Goal: Information Seeking & Learning: Learn about a topic

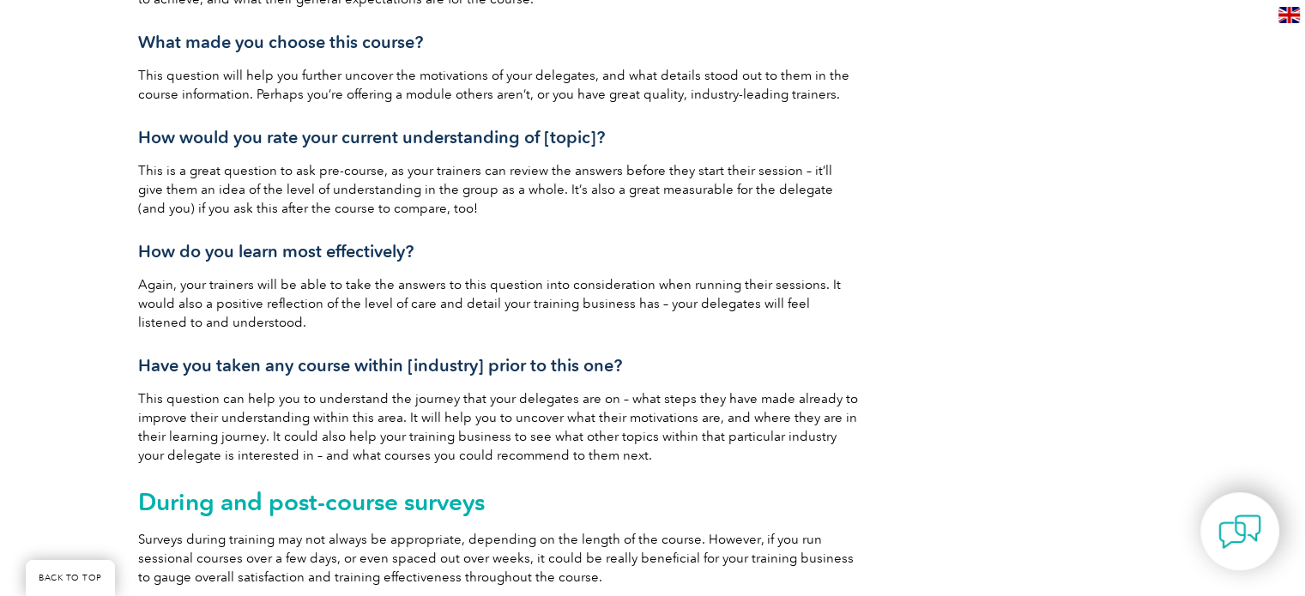
scroll to position [1840, 0]
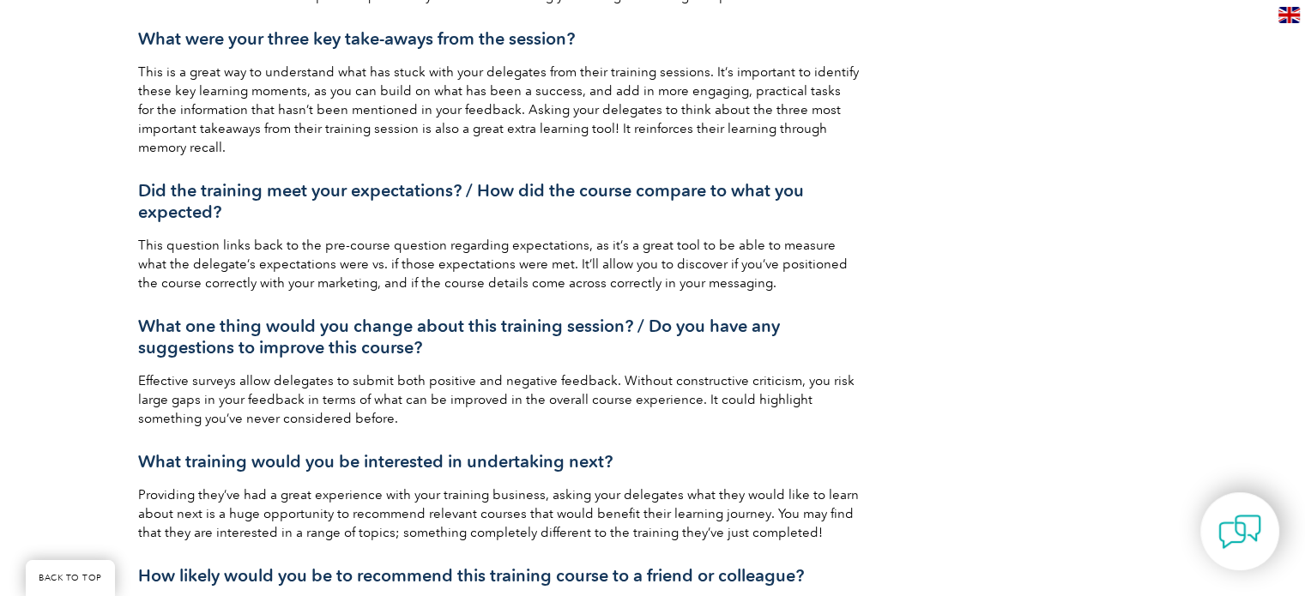
scroll to position [2523, 0]
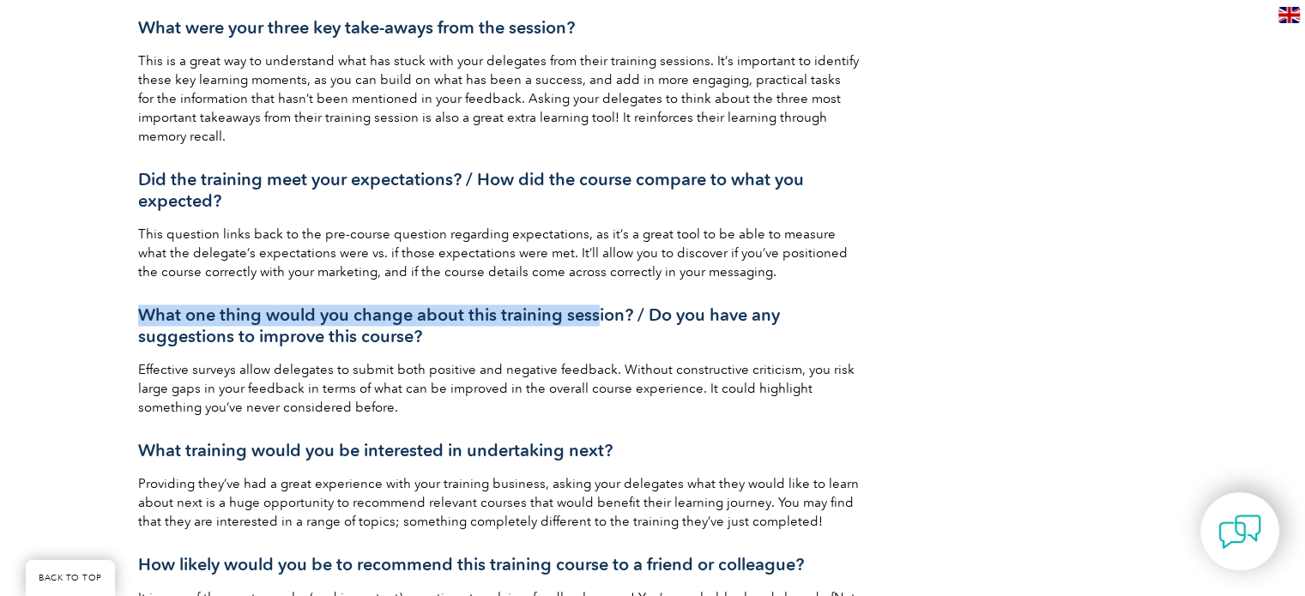
drag, startPoint x: 138, startPoint y: 292, endPoint x: 594, endPoint y: 301, distance: 455.7
click at [594, 305] on h3 "What one thing would you change about this training session? / Do you have any …" at bounding box center [498, 326] width 721 height 43
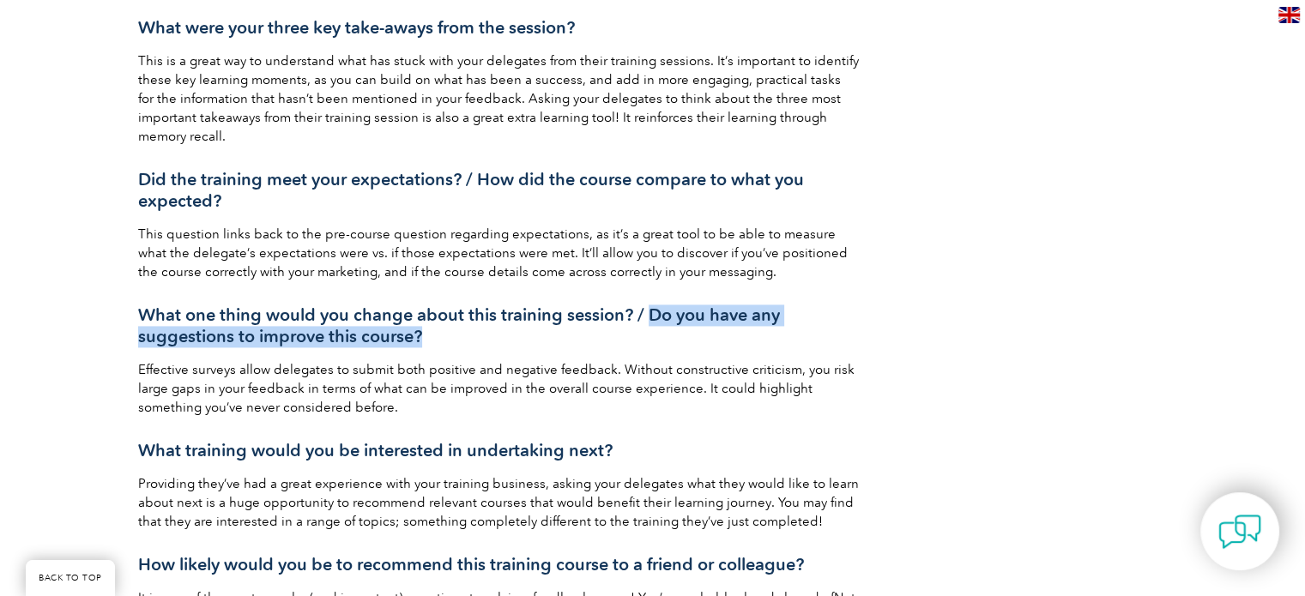
drag, startPoint x: 648, startPoint y: 297, endPoint x: 652, endPoint y: 310, distance: 13.6
click at [652, 310] on h3 "What one thing would you change about this training session? / Do you have any …" at bounding box center [498, 326] width 721 height 43
copy h3 "Do you have any suggestions to improve this course?"
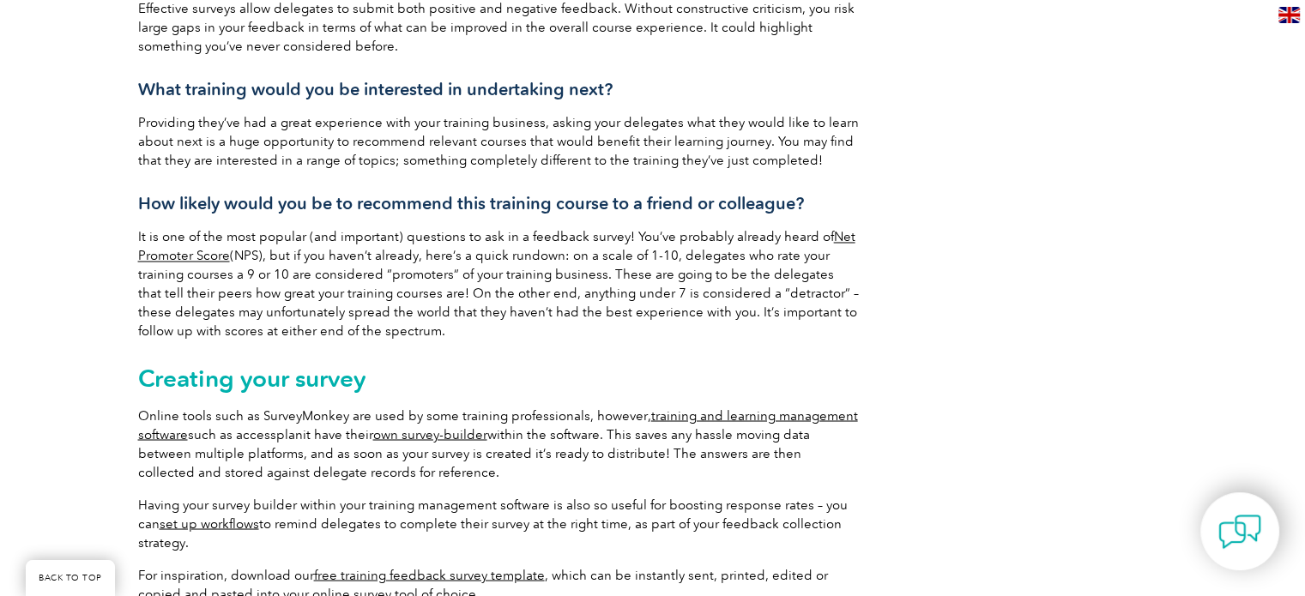
scroll to position [2890, 0]
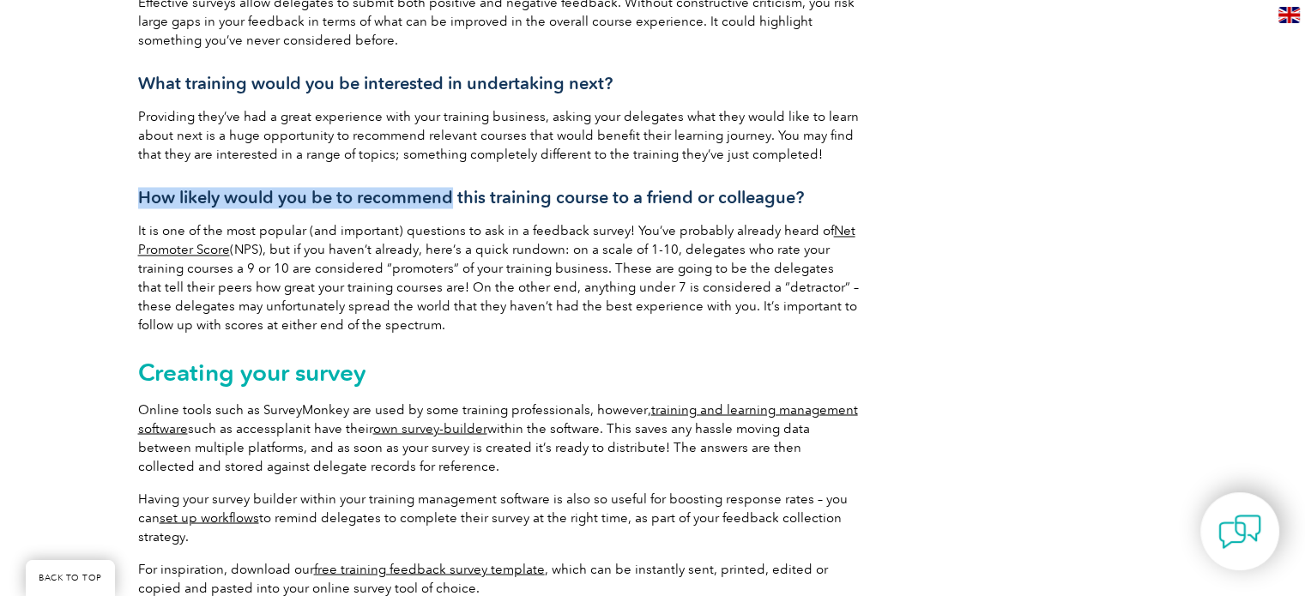
drag, startPoint x: 138, startPoint y: 174, endPoint x: 452, endPoint y: 180, distance: 314.1
click at [452, 187] on h3 "How likely would you be to recommend this training course to a friend or collea…" at bounding box center [498, 197] width 721 height 21
copy h3 "How likely would you be to recommend"
